Goal: Task Accomplishment & Management: Use online tool/utility

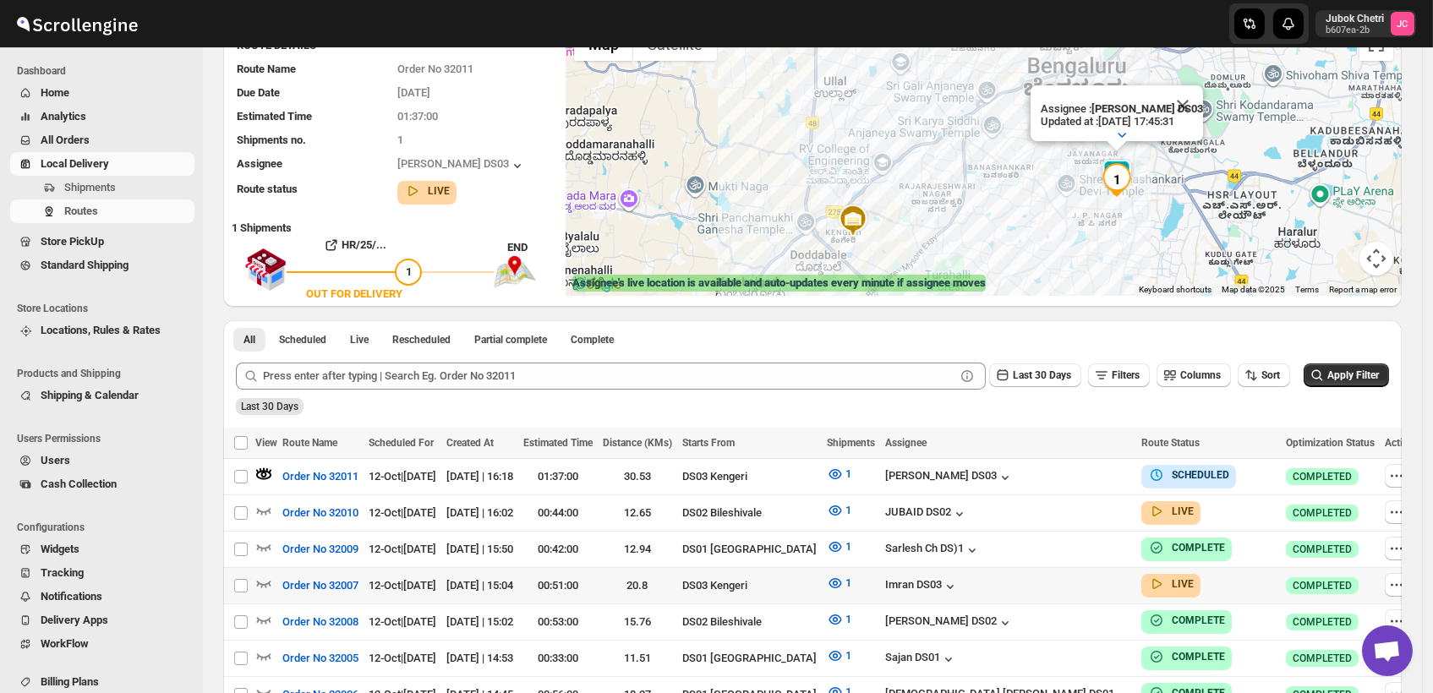
scroll to position [282, 0]
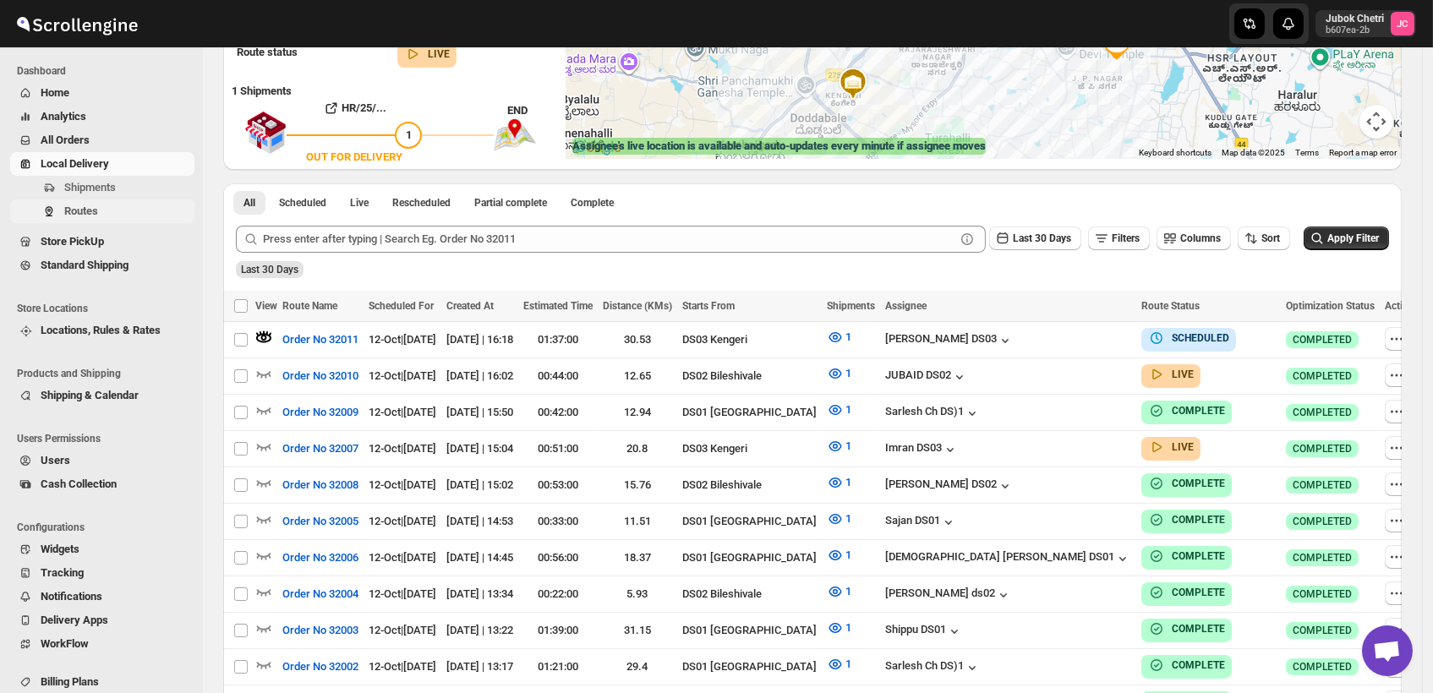
click at [112, 205] on span "Routes" at bounding box center [127, 211] width 127 height 17
click at [268, 446] on icon "button" at bounding box center [263, 446] width 17 height 17
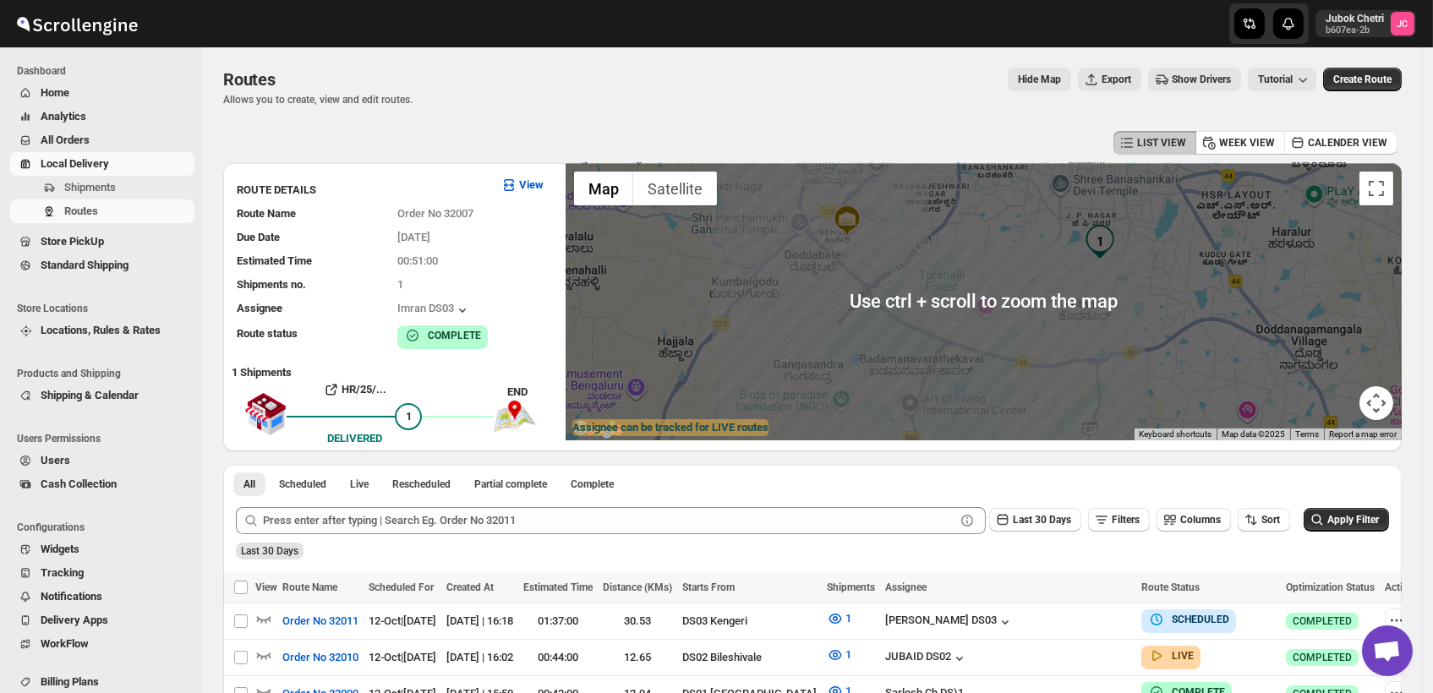
scroll to position [0, 0]
click at [1043, 350] on div at bounding box center [984, 301] width 836 height 277
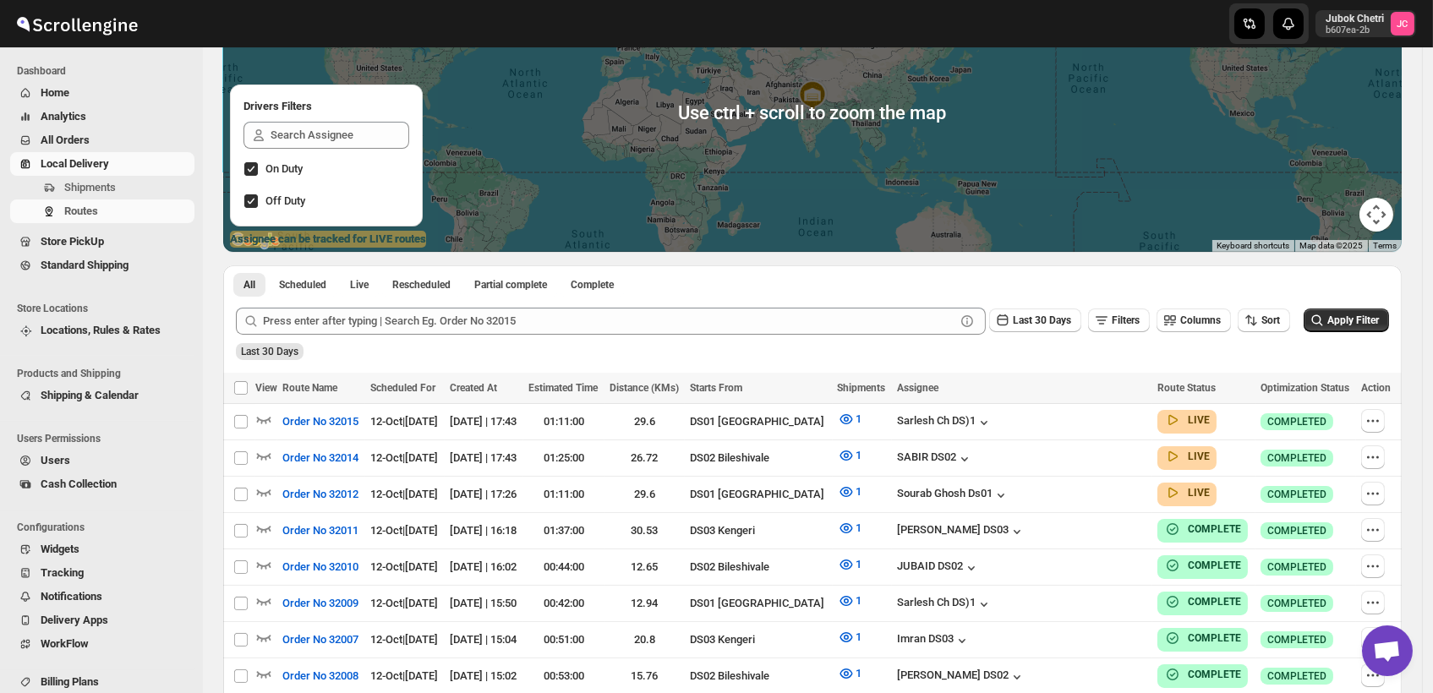
scroll to position [282, 0]
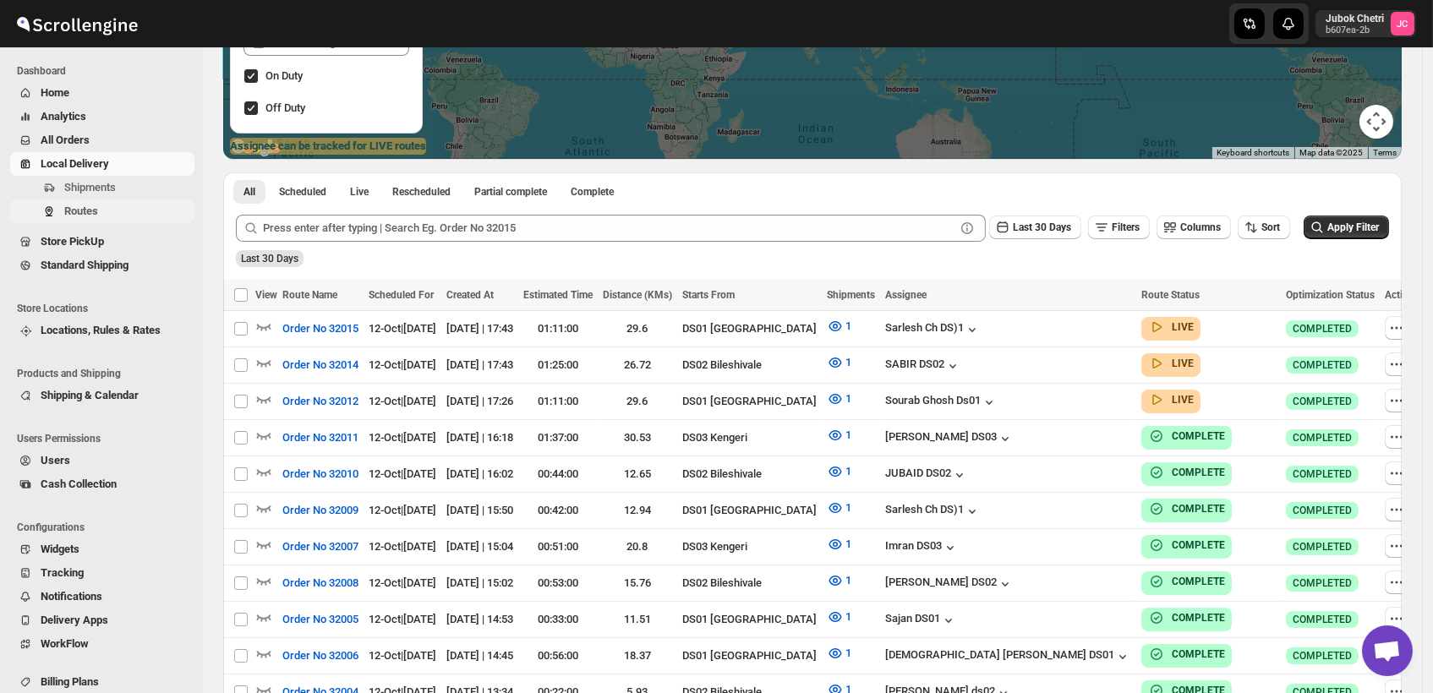
click at [98, 209] on span "Routes" at bounding box center [81, 211] width 34 height 13
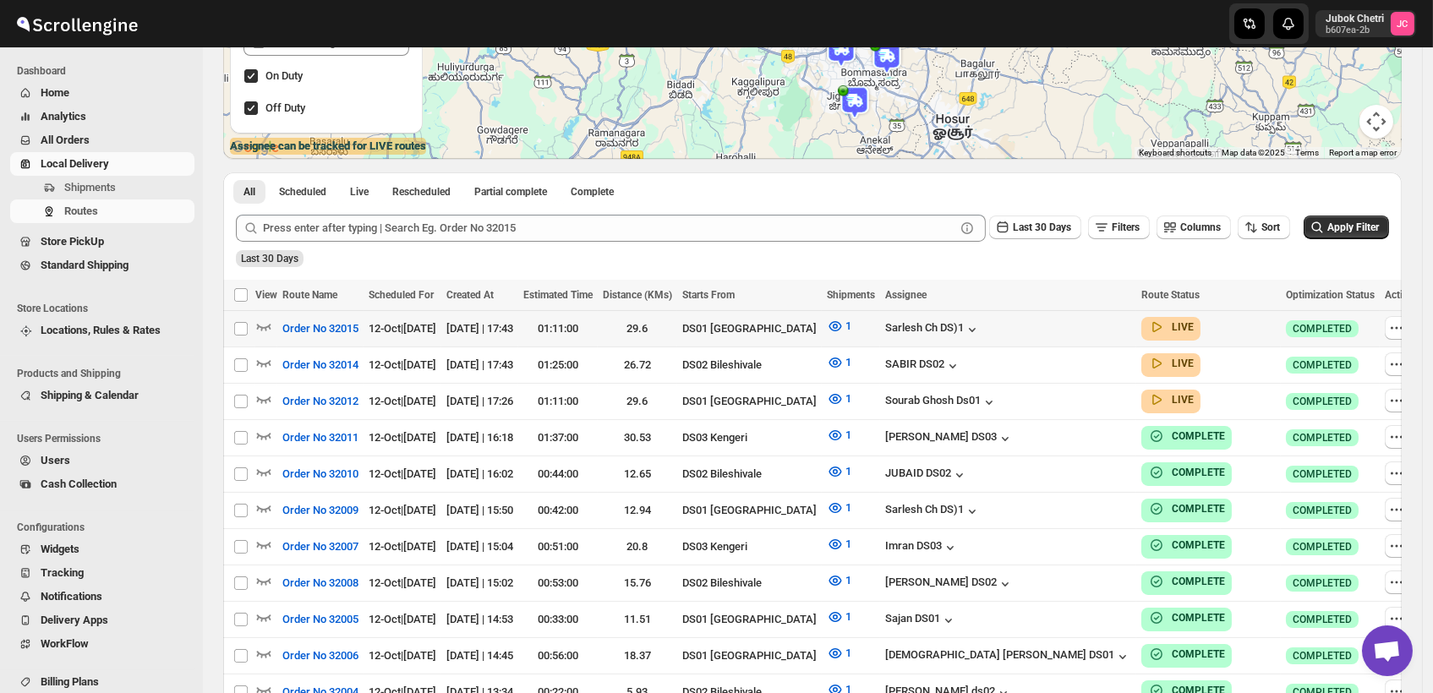
scroll to position [0, 0]
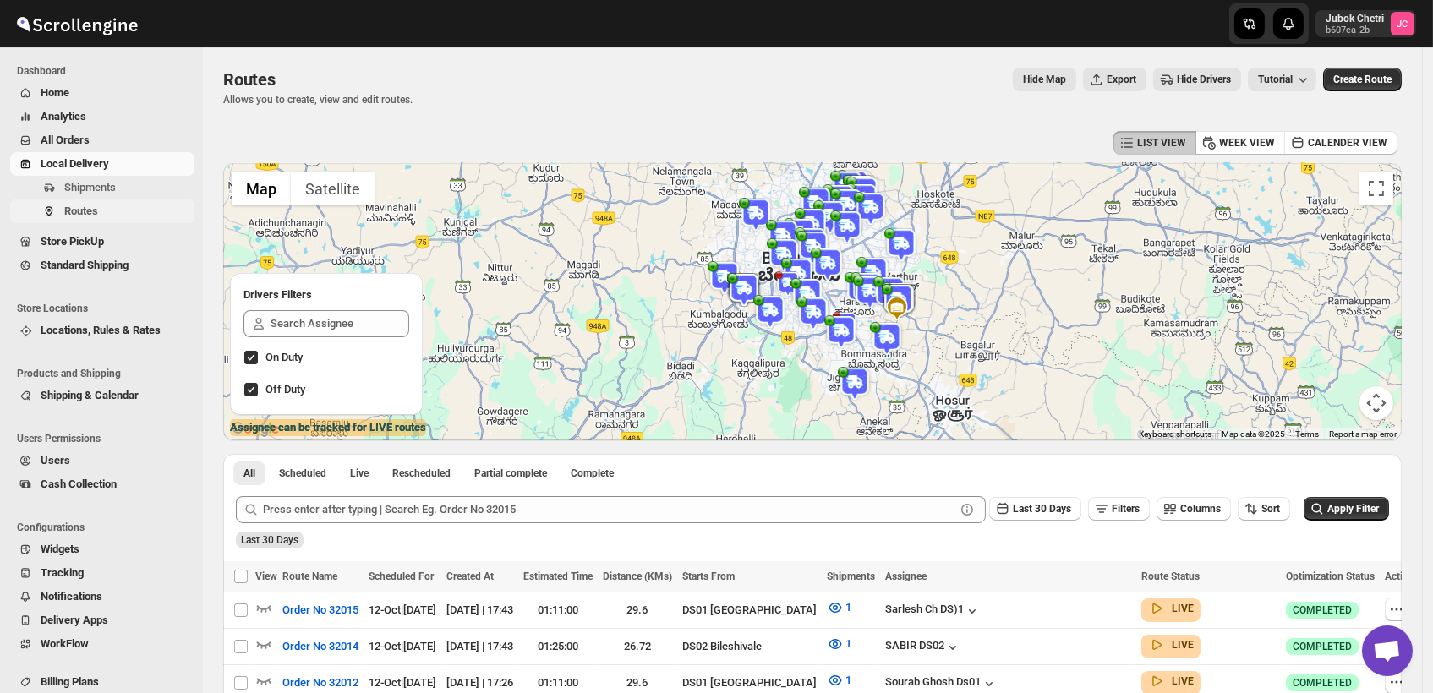
click at [101, 218] on span "Routes" at bounding box center [127, 211] width 127 height 17
